Goal: Communication & Community: Share content

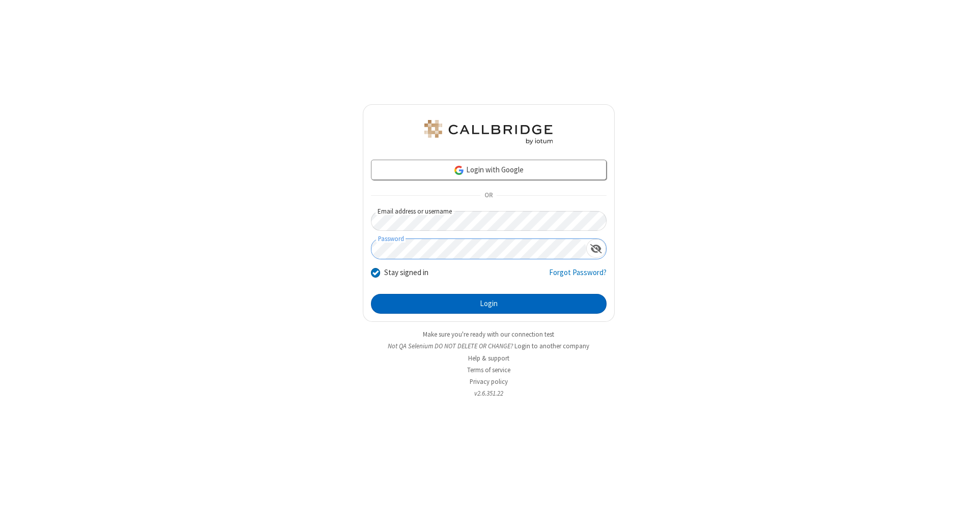
click at [488, 304] on button "Login" at bounding box center [489, 304] width 236 height 20
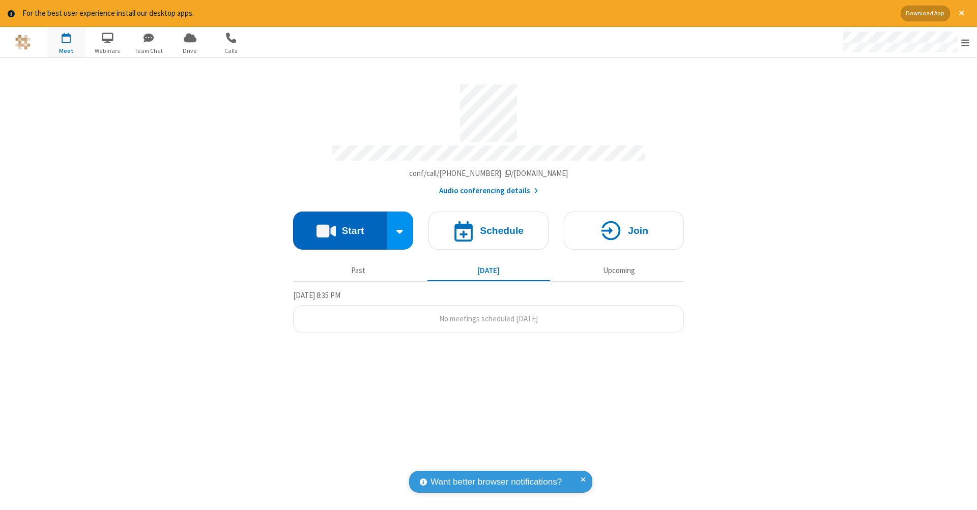
click at [340, 225] on button "Start" at bounding box center [340, 231] width 94 height 38
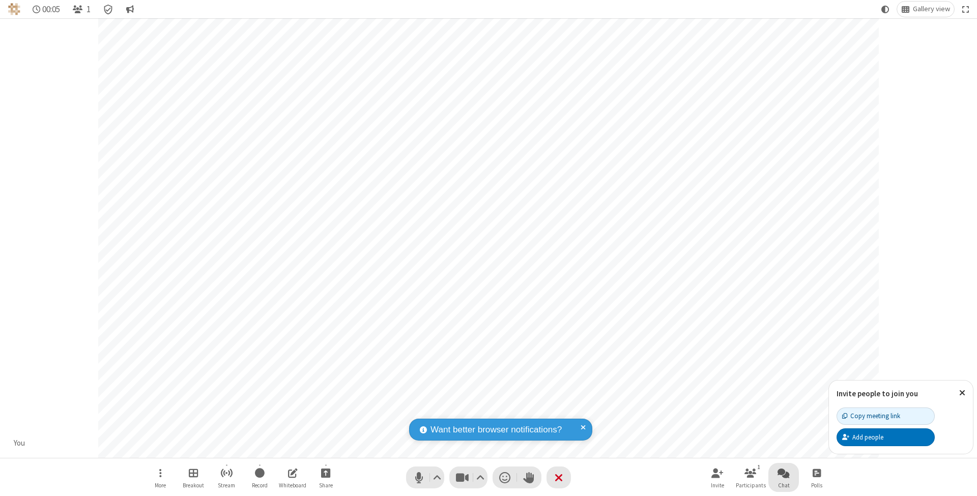
click at [783, 473] on span "Open chat" at bounding box center [783, 472] width 12 height 13
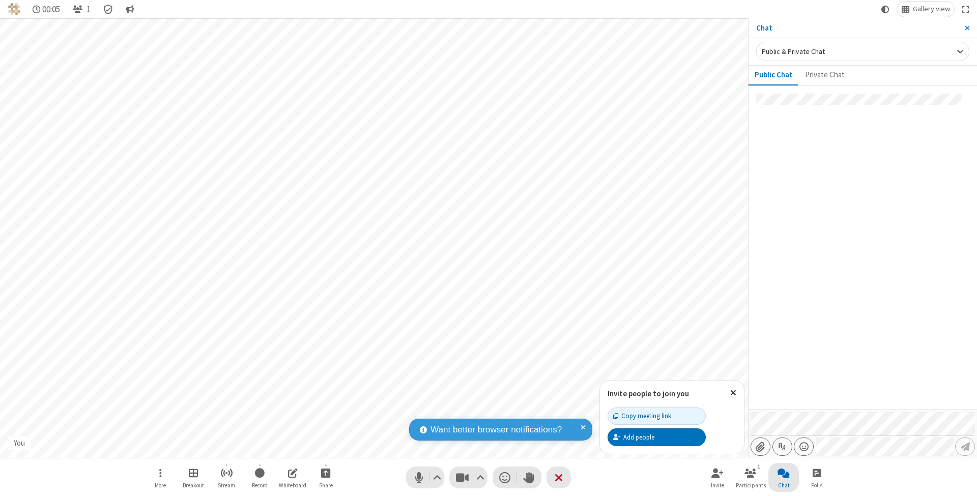
type input "C:\fakepath\doc_test.docx"
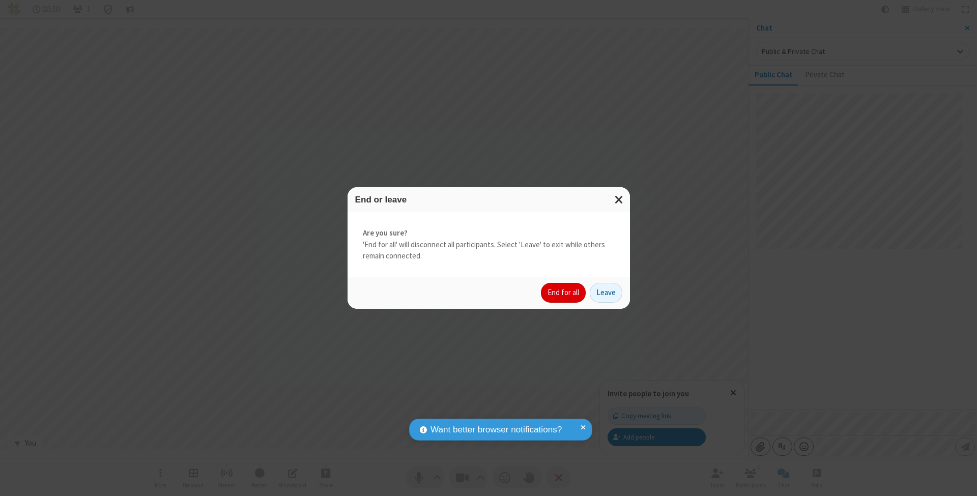
click at [564, 292] on button "End for all" at bounding box center [563, 293] width 45 height 20
